Goal: Answer question/provide support

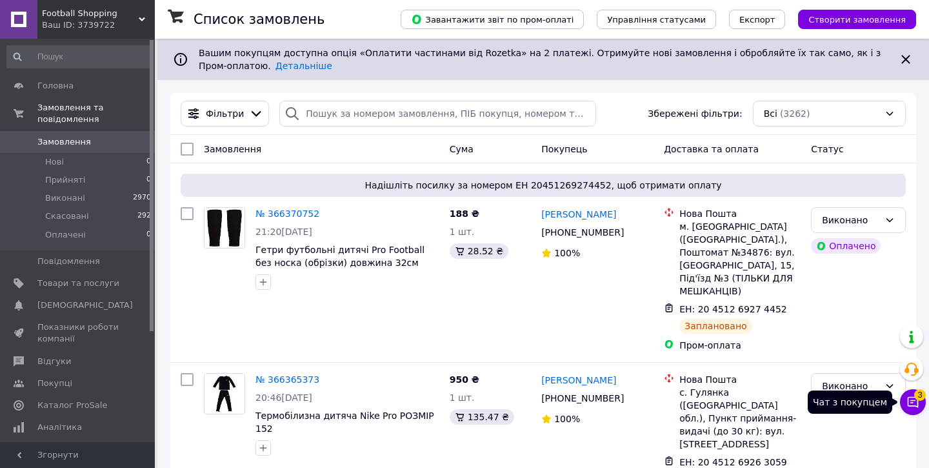
click at [916, 404] on icon at bounding box center [912, 401] width 13 height 13
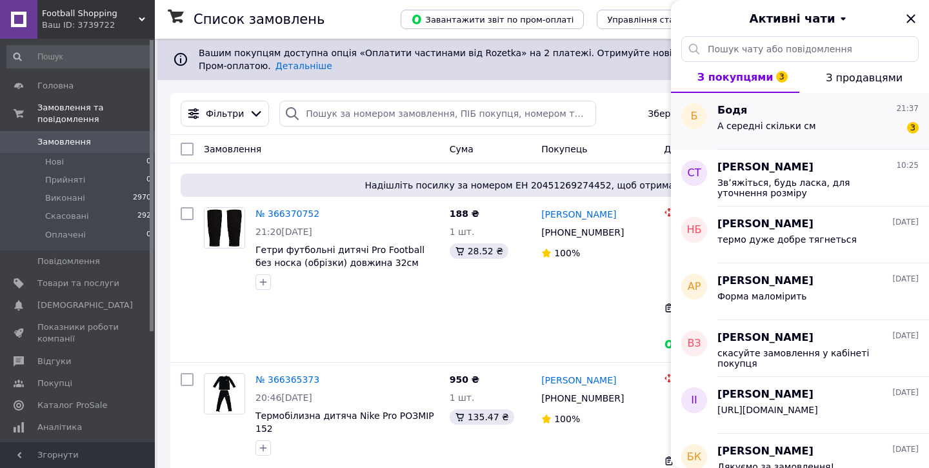
click at [827, 127] on div "А середні скільки см 3" at bounding box center [817, 128] width 201 height 21
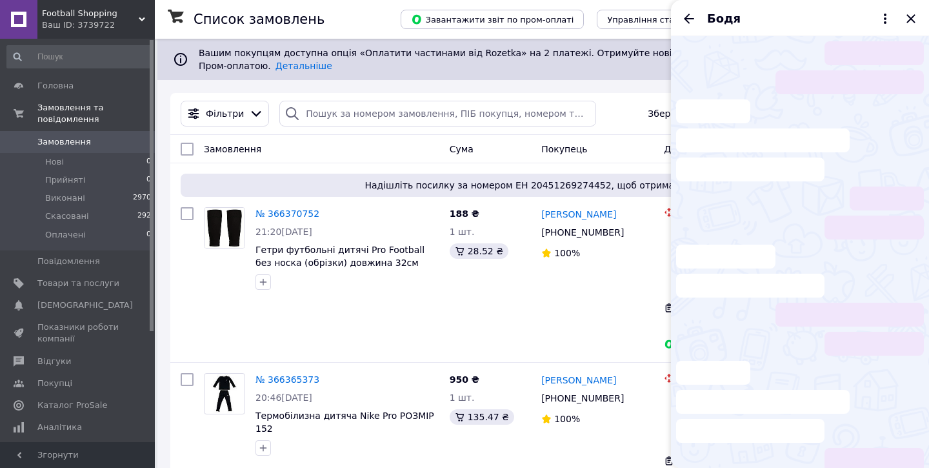
scroll to position [348, 0]
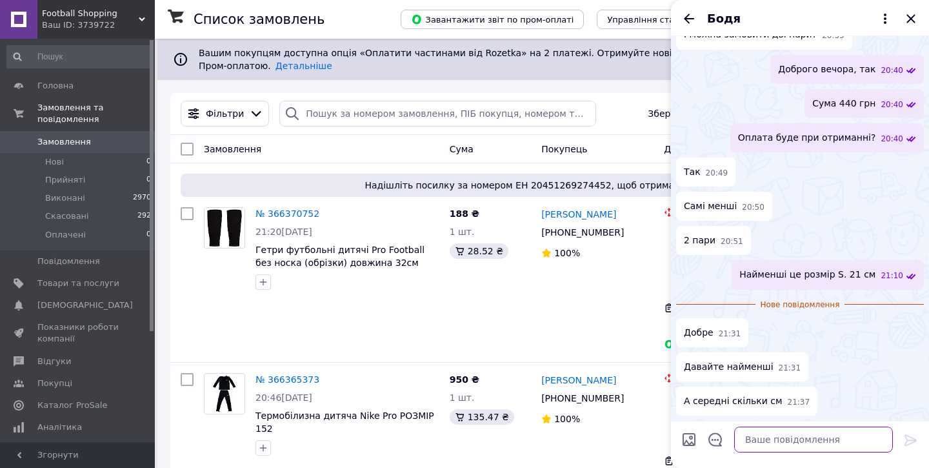
click at [783, 433] on textarea at bounding box center [813, 439] width 159 height 26
type textarea "с"
type textarea "Ок завтра відправимо"
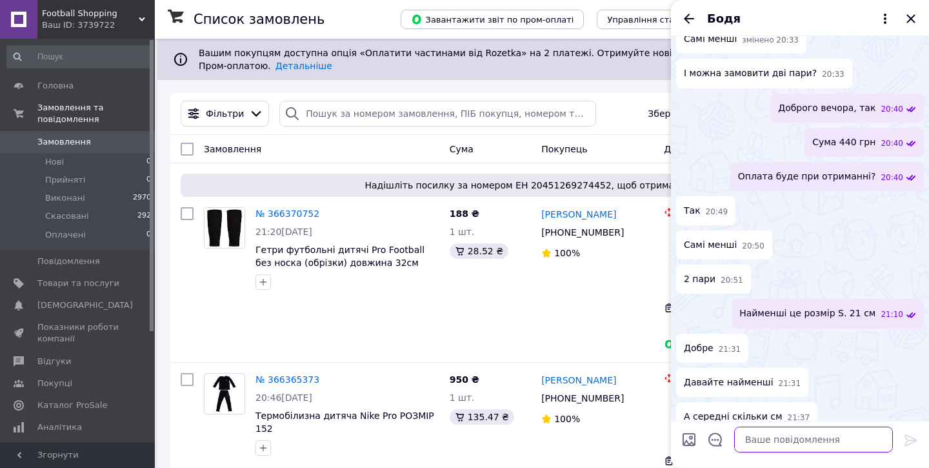
scroll to position [359, 0]
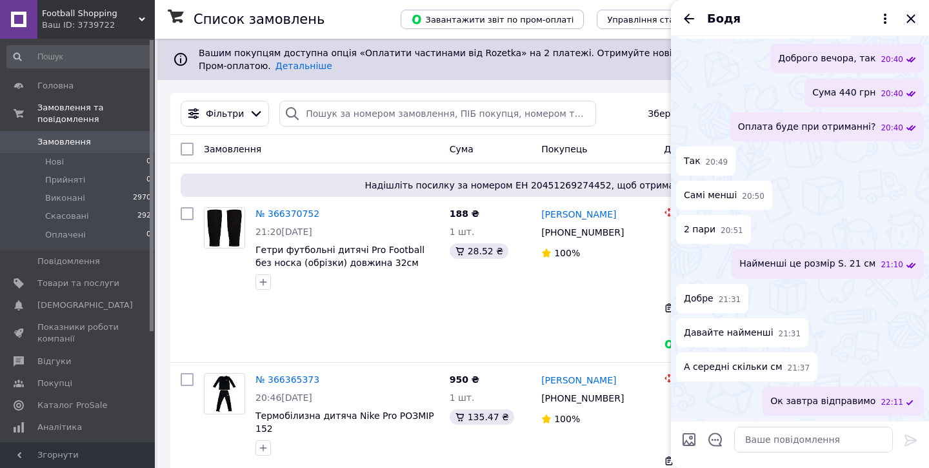
click at [909, 25] on icon "Закрити" at bounding box center [910, 18] width 15 height 15
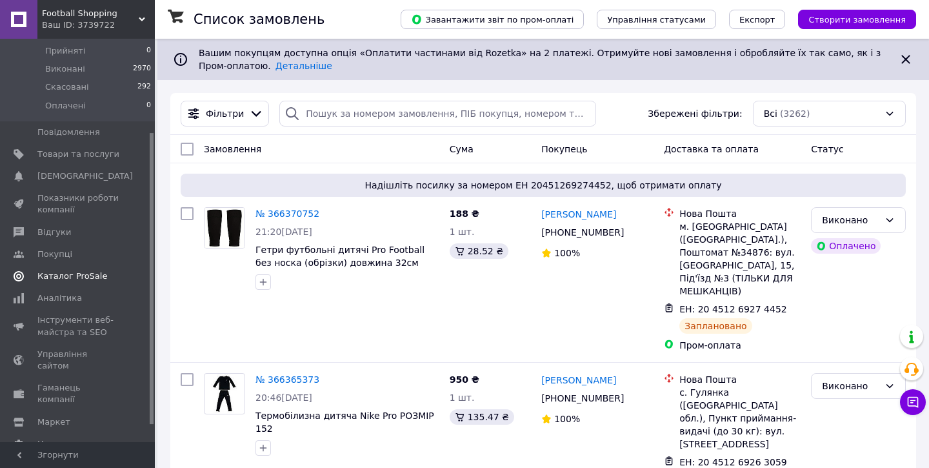
click at [77, 269] on link "Каталог ProSale" at bounding box center [79, 276] width 159 height 22
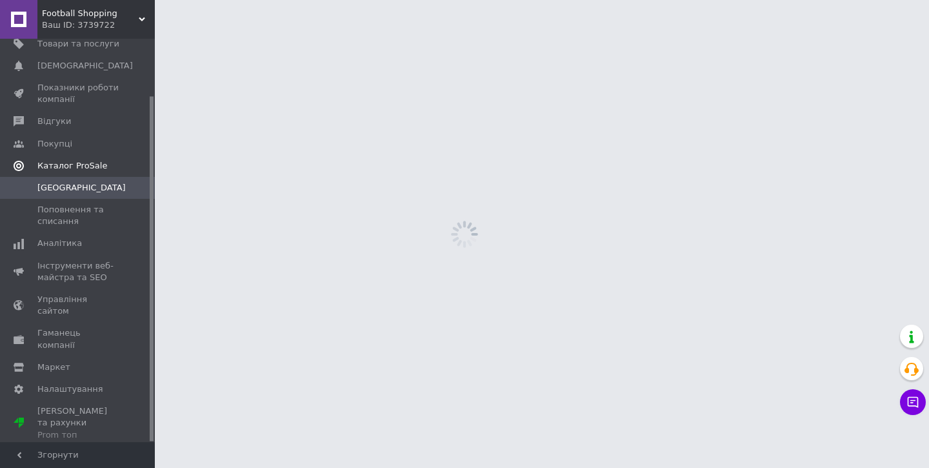
scroll to position [66, 0]
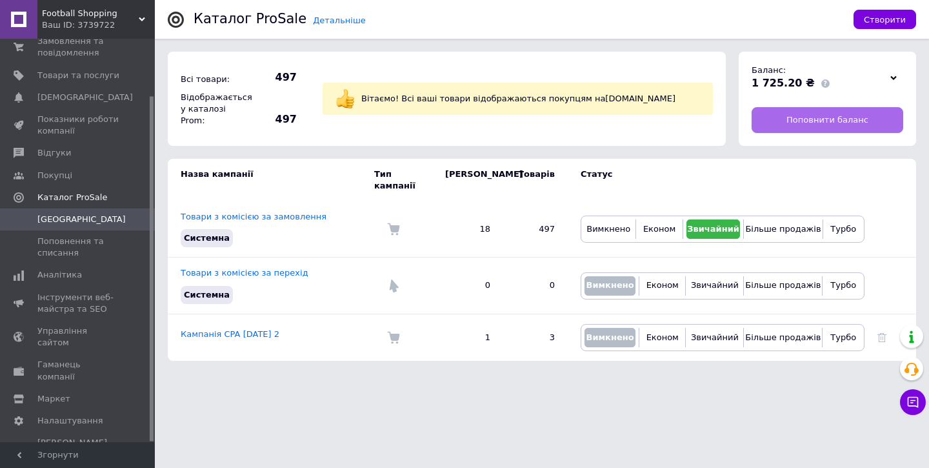
click at [803, 131] on link "Поповнити баланс" at bounding box center [827, 120] width 152 height 26
